Goal: Task Accomplishment & Management: Manage account settings

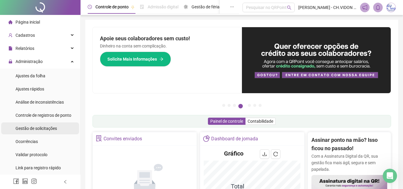
click at [49, 126] on span "Gestão de solicitações" at bounding box center [35, 128] width 41 height 5
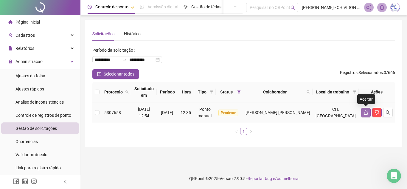
click at [363, 110] on button "button" at bounding box center [366, 113] width 10 height 10
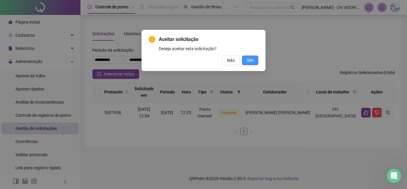
click at [254, 63] on button "Sim" at bounding box center [250, 60] width 16 height 10
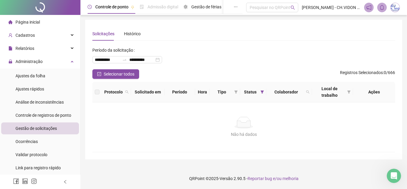
click at [41, 7] on div at bounding box center [40, 7] width 80 height 15
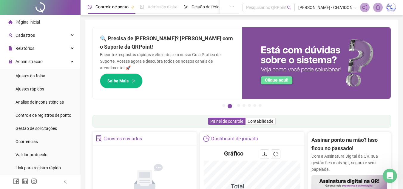
click at [39, 5] on div at bounding box center [40, 7] width 80 height 15
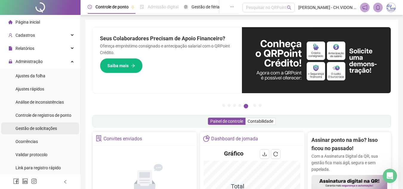
click at [52, 128] on span "Gestão de solicitações" at bounding box center [35, 128] width 41 height 5
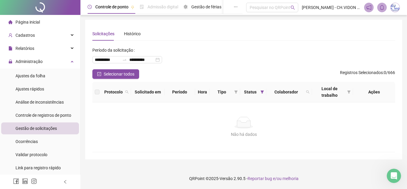
click at [41, 8] on div at bounding box center [40, 7] width 80 height 15
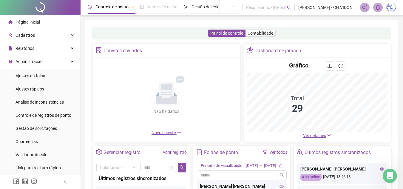
click at [317, 134] on span "Ver detalhes" at bounding box center [314, 135] width 23 height 5
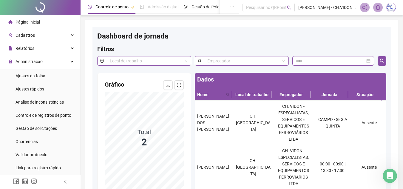
click at [39, 5] on div at bounding box center [40, 7] width 80 height 15
